Goal: Task Accomplishment & Management: Use online tool/utility

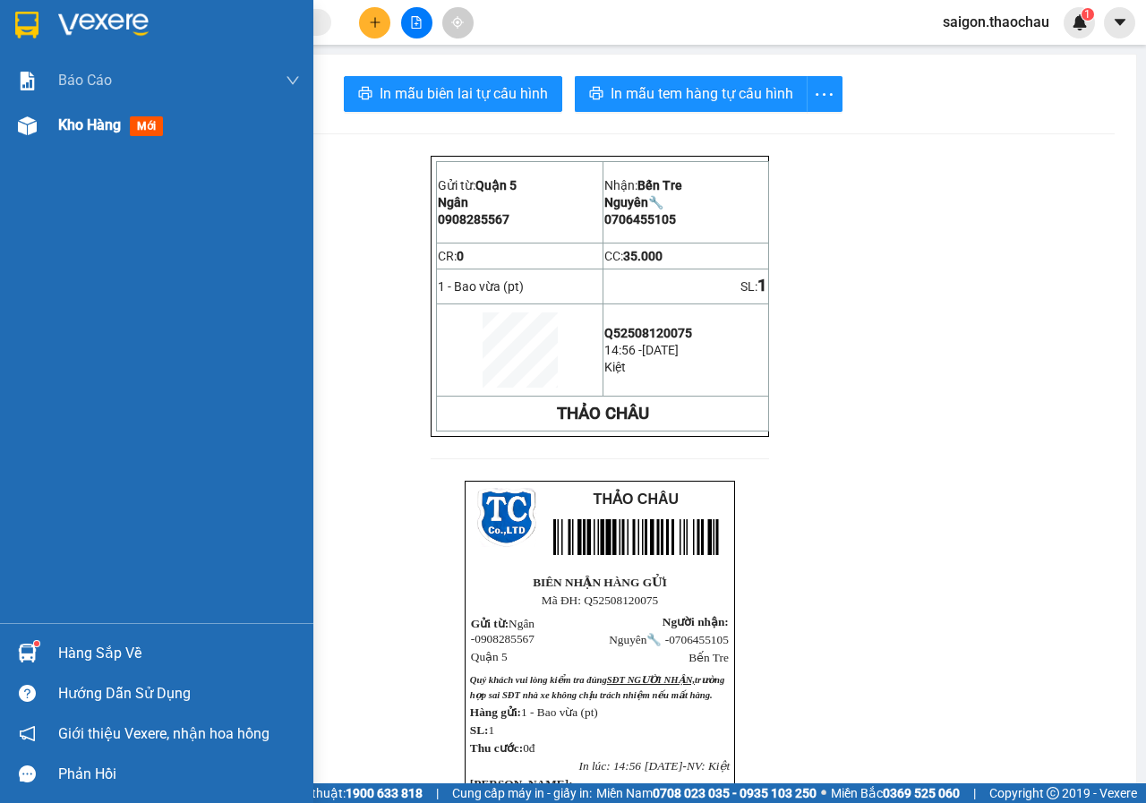
click at [94, 124] on span "Kho hàng" at bounding box center [89, 124] width 63 height 17
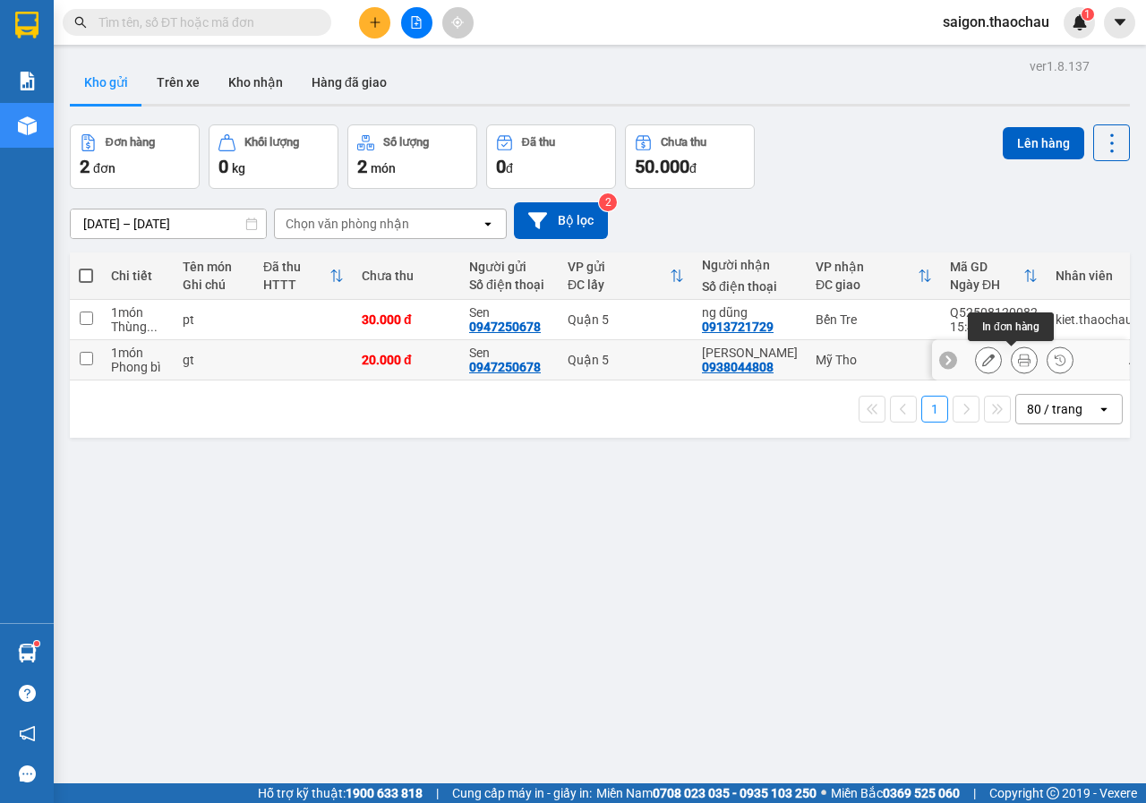
click at [1017, 358] on button at bounding box center [1024, 360] width 25 height 31
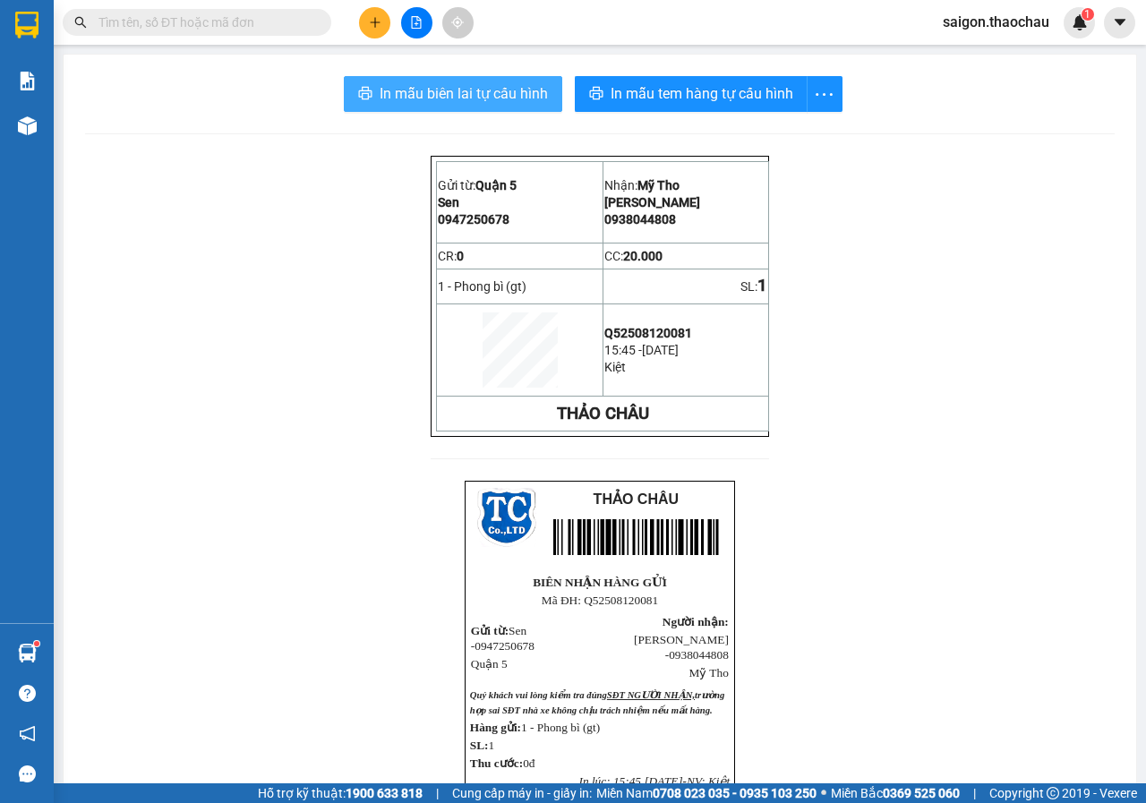
click at [476, 98] on span "In mẫu biên lai tự cấu hình" at bounding box center [464, 93] width 168 height 22
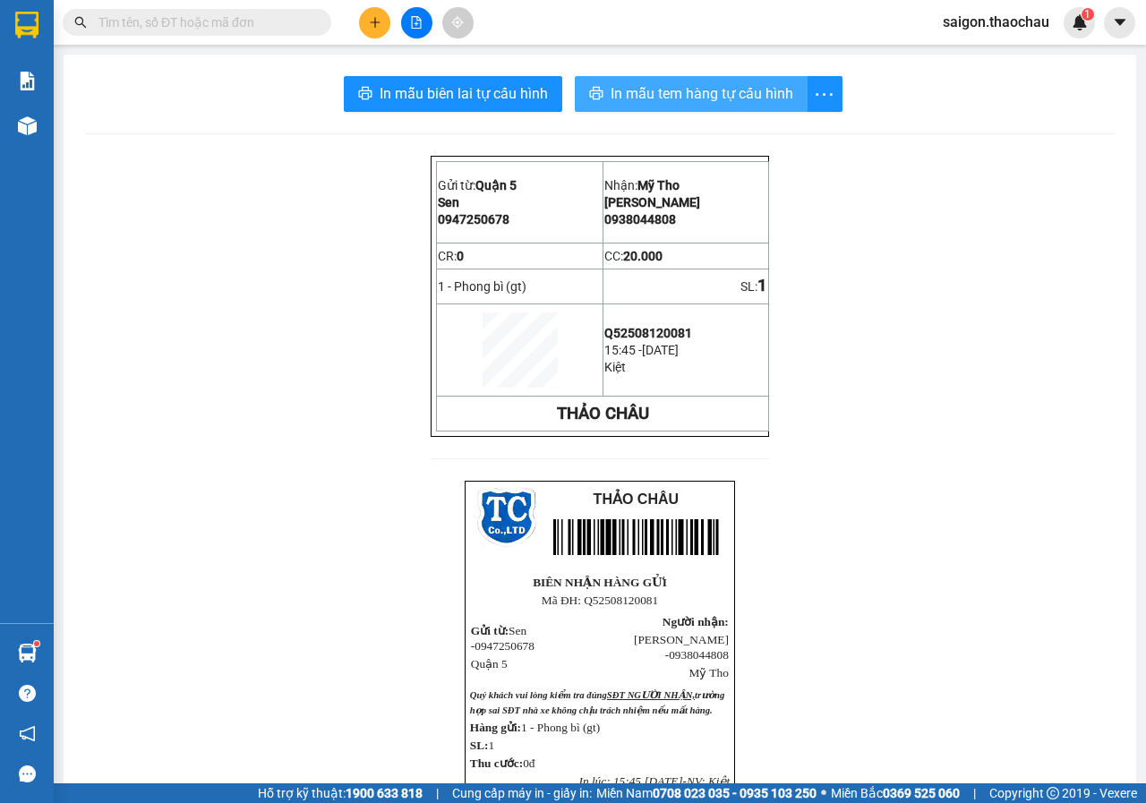
click at [669, 97] on span "In mẫu tem hàng tự cấu hình" at bounding box center [702, 93] width 183 height 22
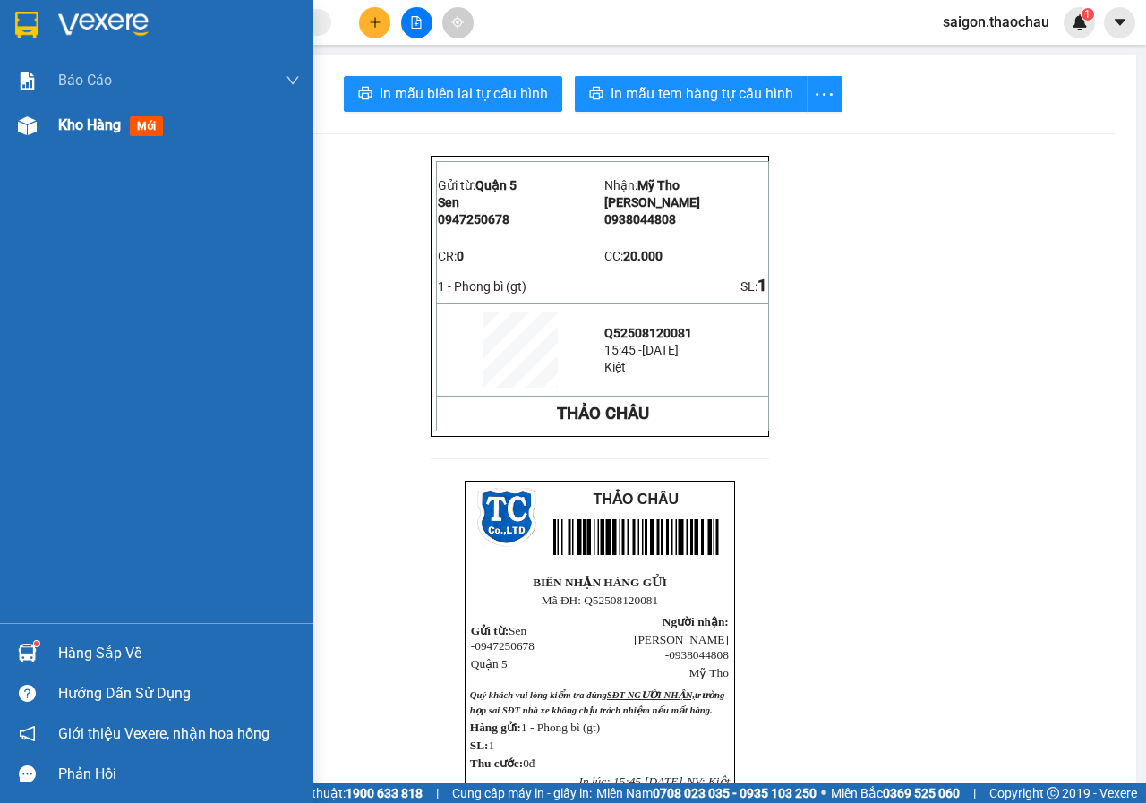
click at [68, 122] on span "Kho hàng" at bounding box center [89, 124] width 63 height 17
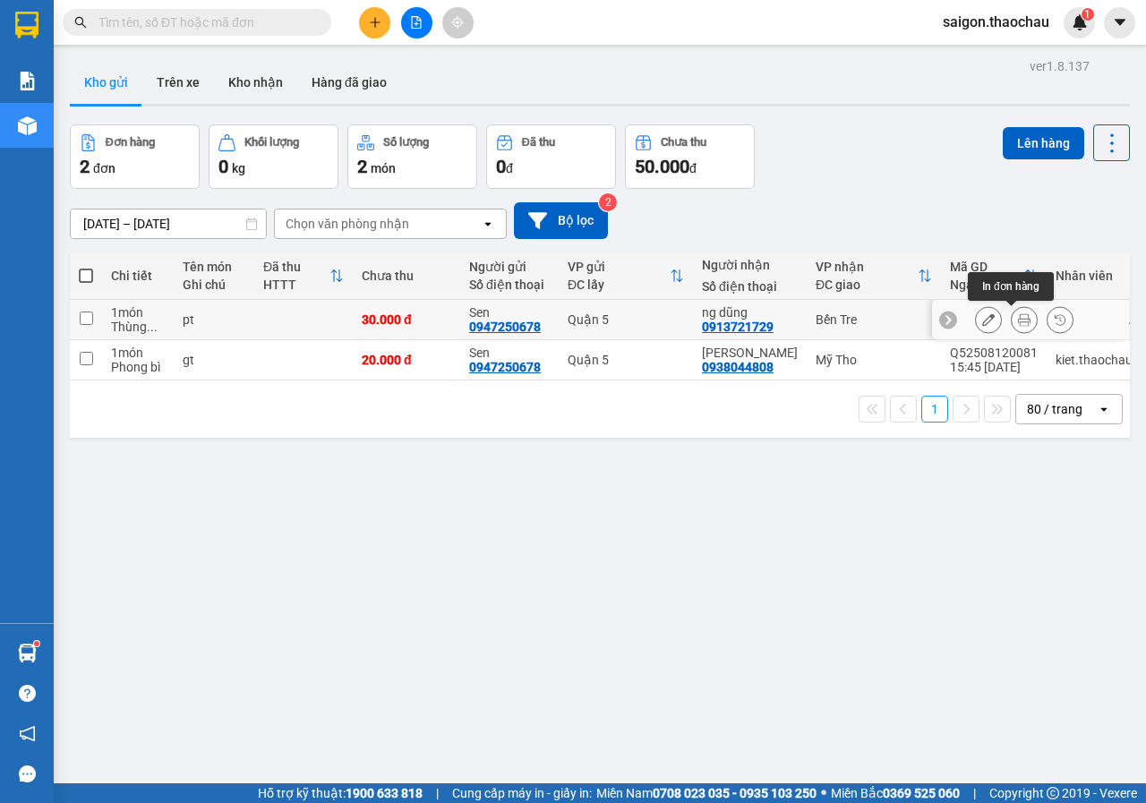
click at [1018, 321] on icon at bounding box center [1024, 319] width 13 height 13
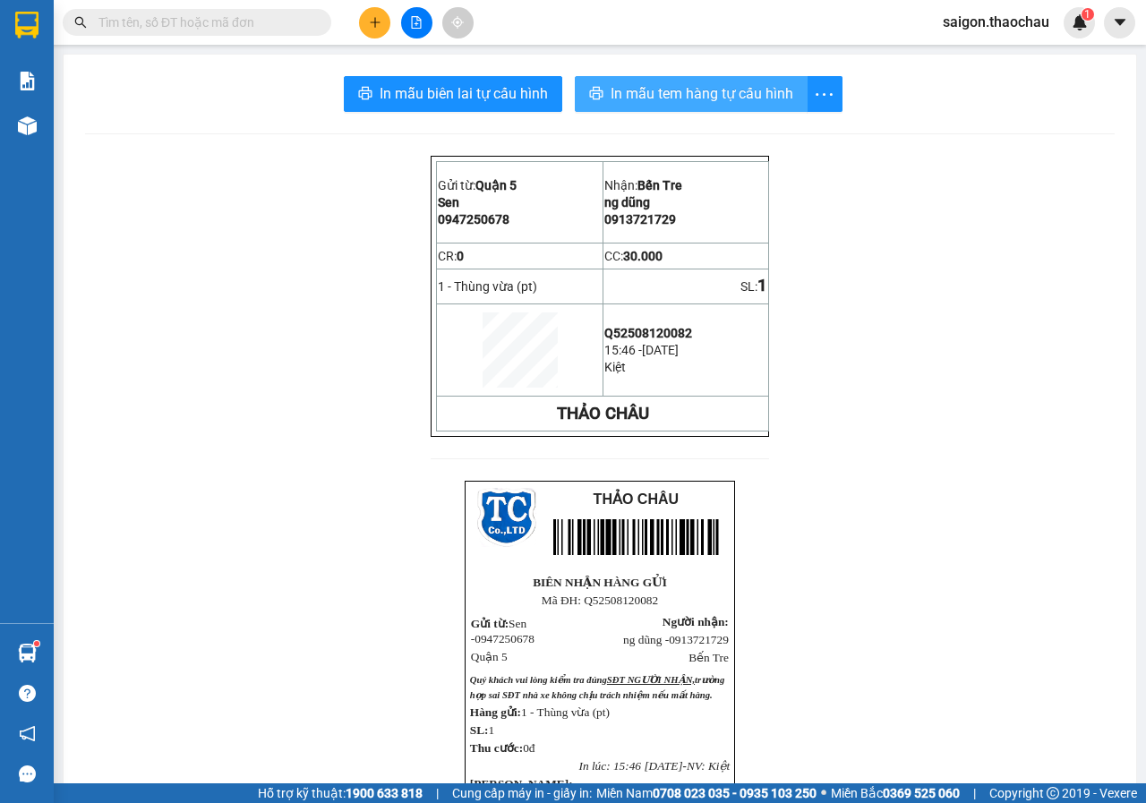
click at [670, 98] on span "In mẫu tem hàng tự cấu hình" at bounding box center [702, 93] width 183 height 22
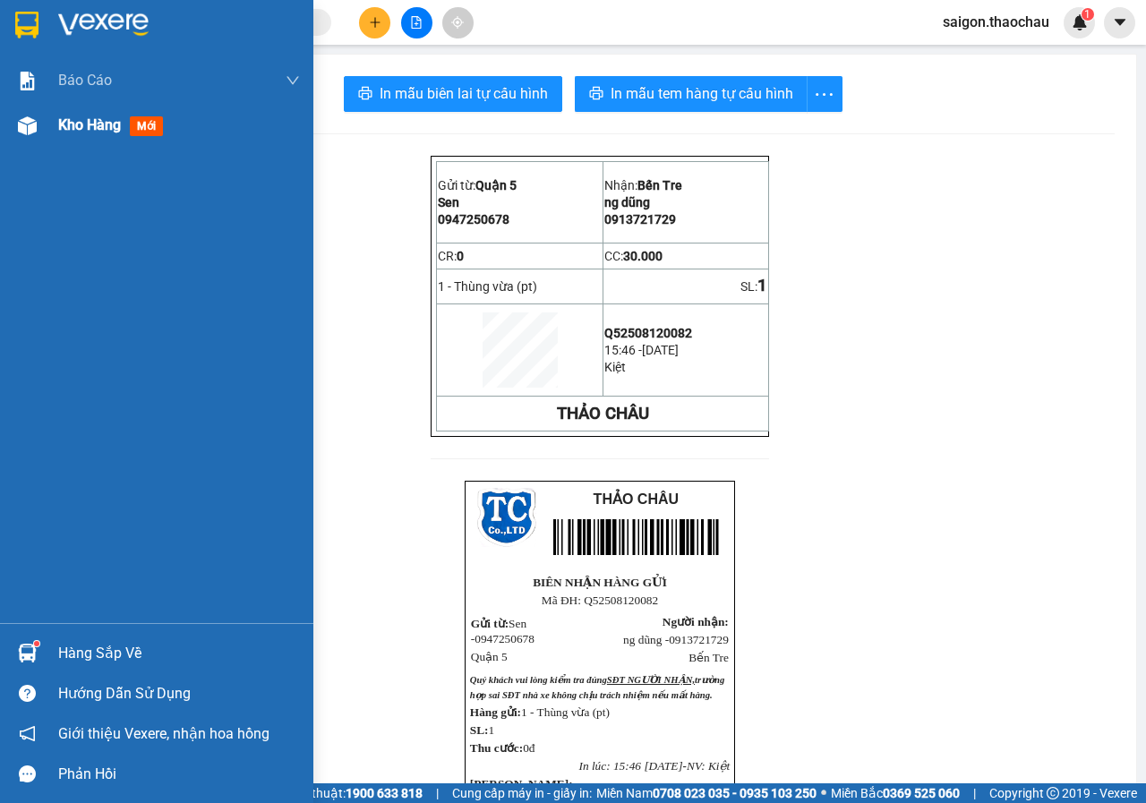
click at [98, 125] on span "Kho hàng" at bounding box center [89, 124] width 63 height 17
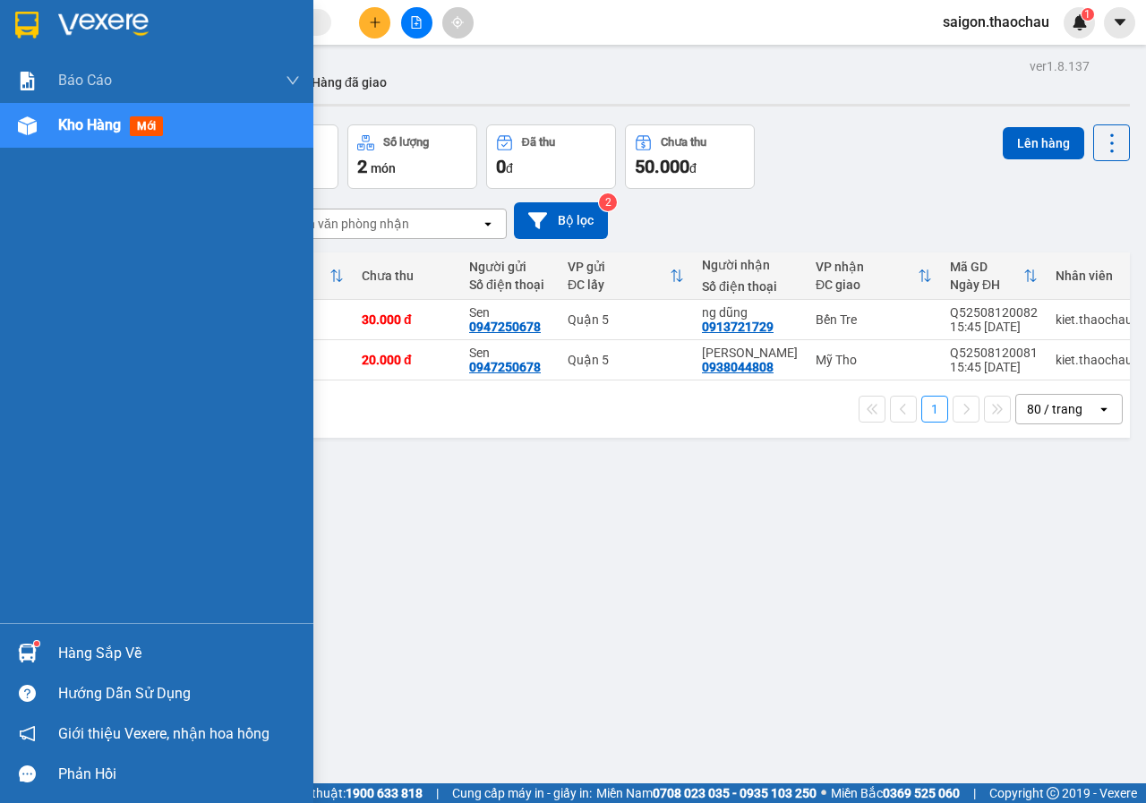
click at [30, 650] on img at bounding box center [27, 653] width 19 height 19
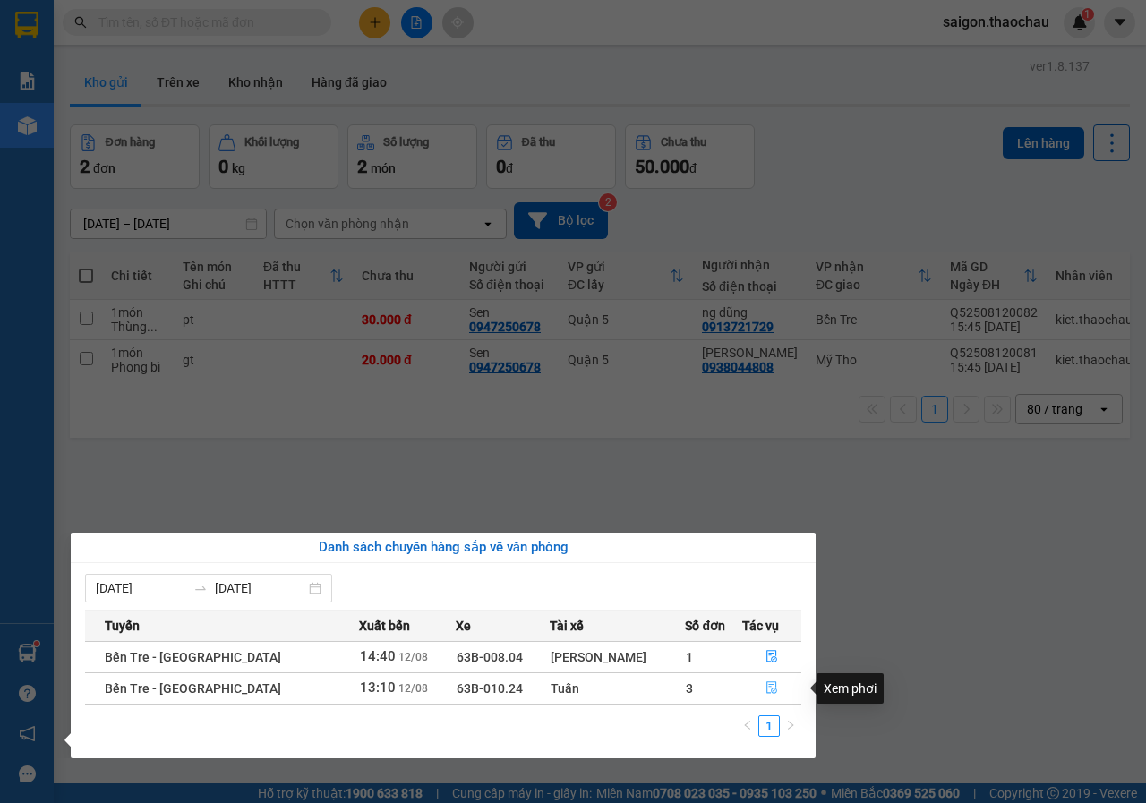
click at [765, 685] on icon "file-done" at bounding box center [771, 687] width 13 height 13
